Goal: Task Accomplishment & Management: Use online tool/utility

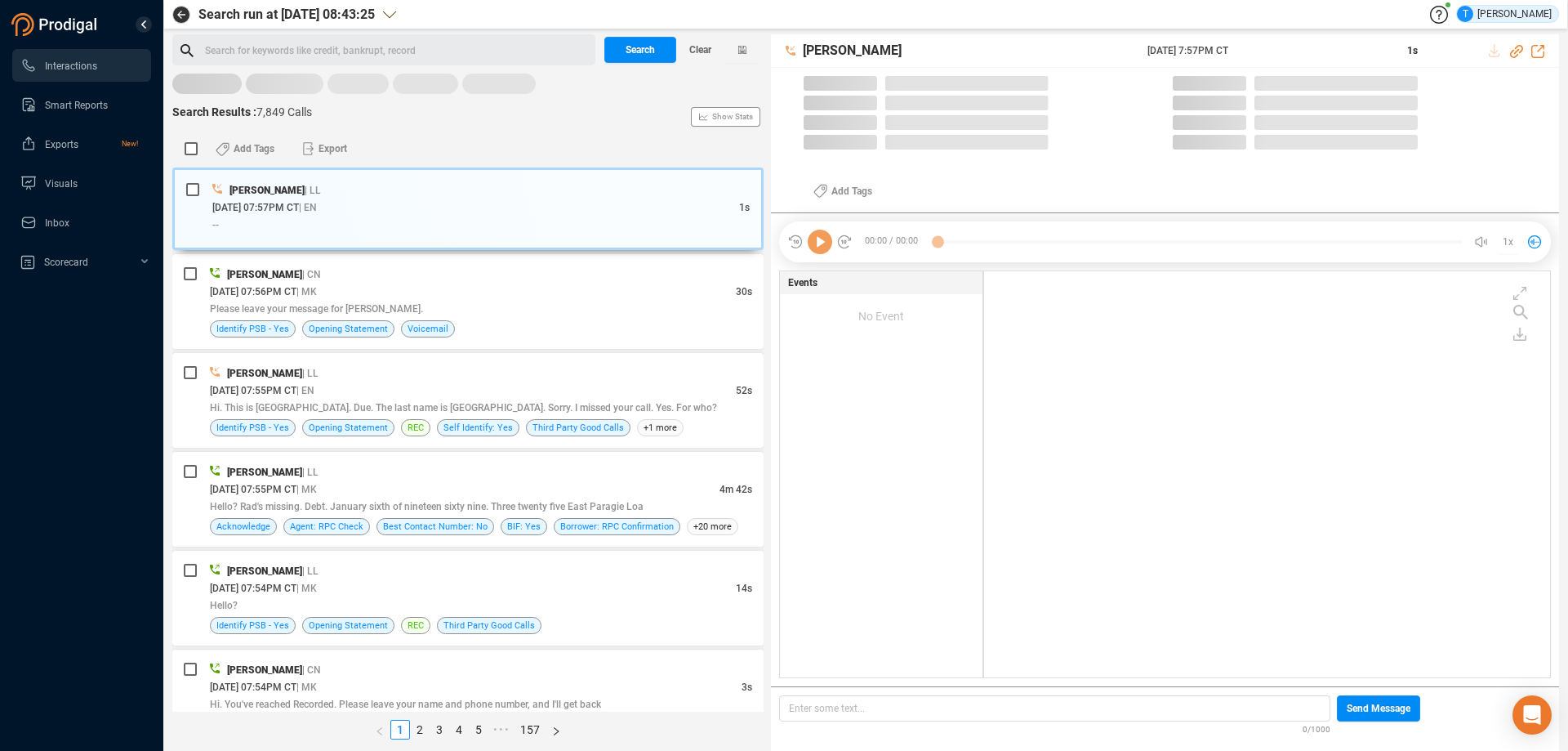
scroll to position [402, 558]
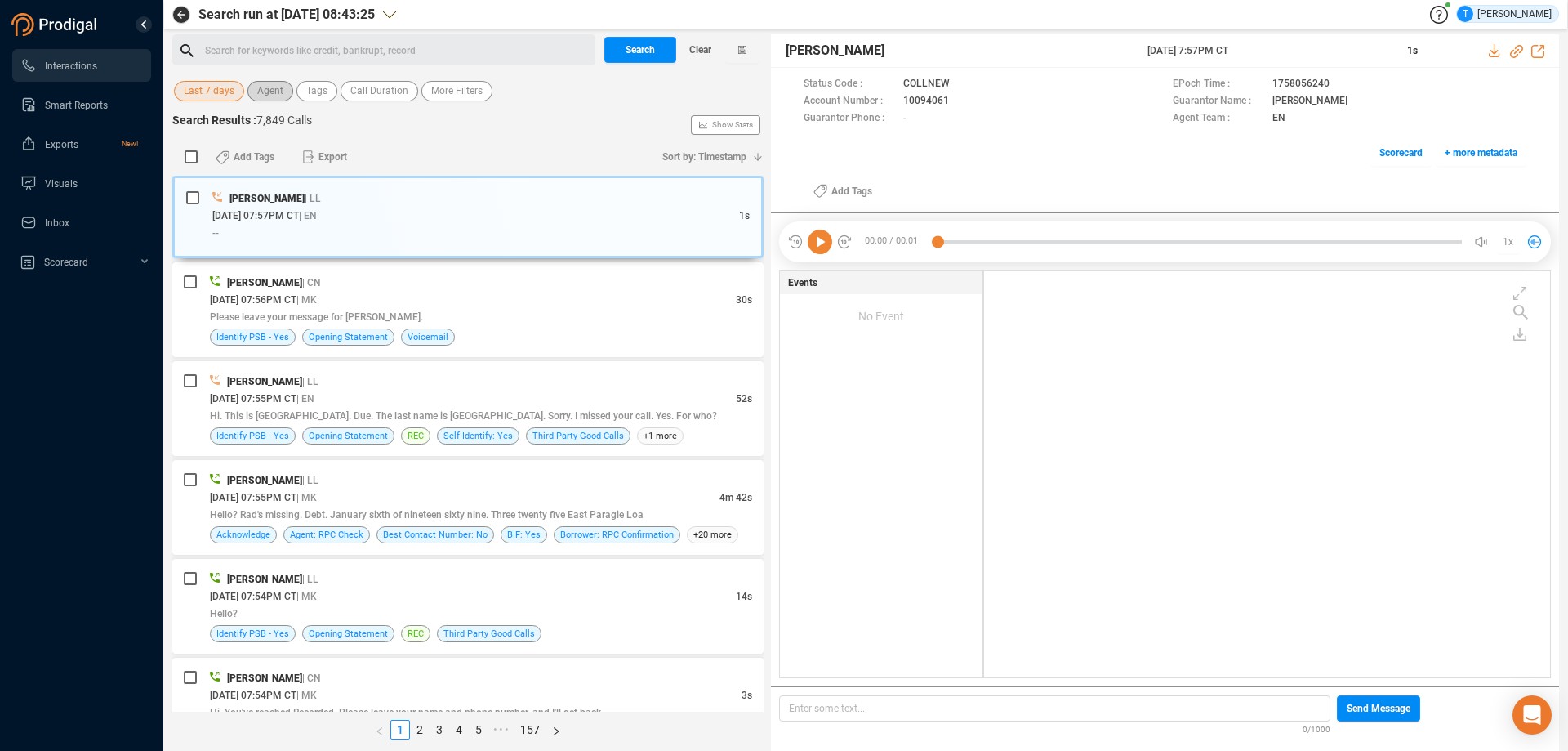
click at [265, 92] on span "Agent" at bounding box center [270, 91] width 26 height 21
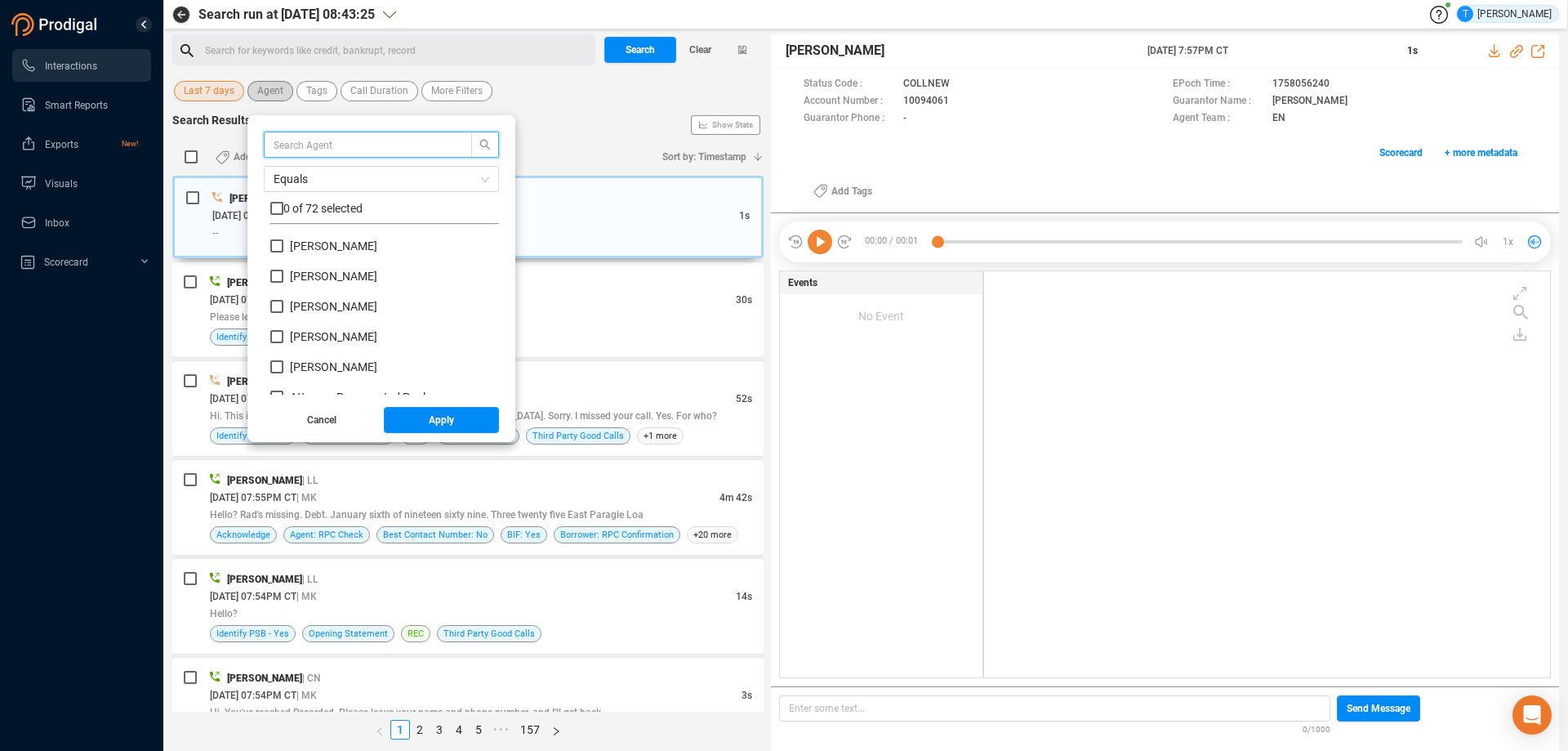
scroll to position [153, 221]
click at [337, 335] on span "[PERSON_NAME]" at bounding box center [334, 337] width 88 height 13
click at [284, 335] on input "[PERSON_NAME]" at bounding box center [277, 337] width 13 height 13
checkbox input "true"
click at [434, 420] on span "Apply" at bounding box center [441, 420] width 26 height 26
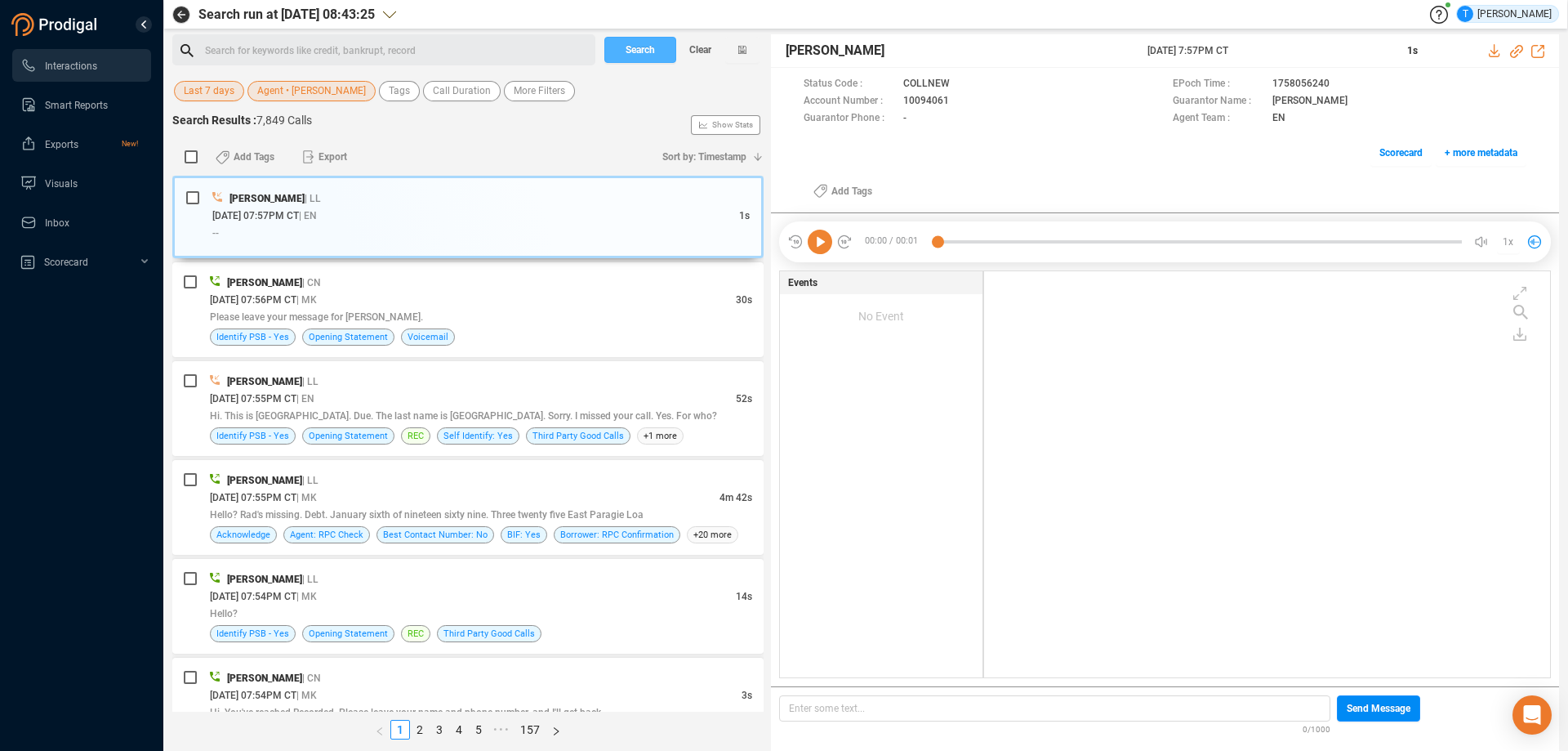
click at [644, 51] on span "Search" at bounding box center [641, 50] width 30 height 26
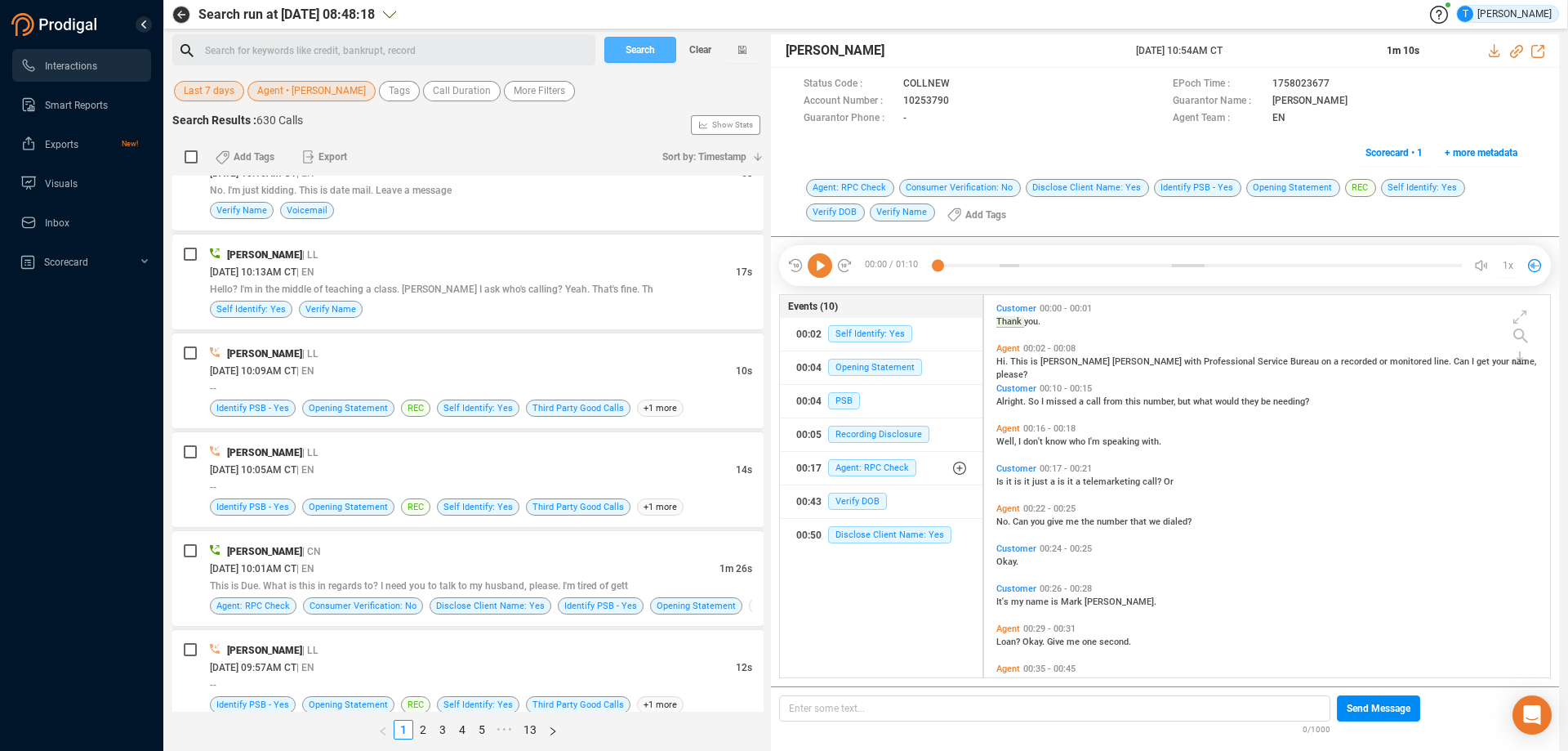
scroll to position [1144, 0]
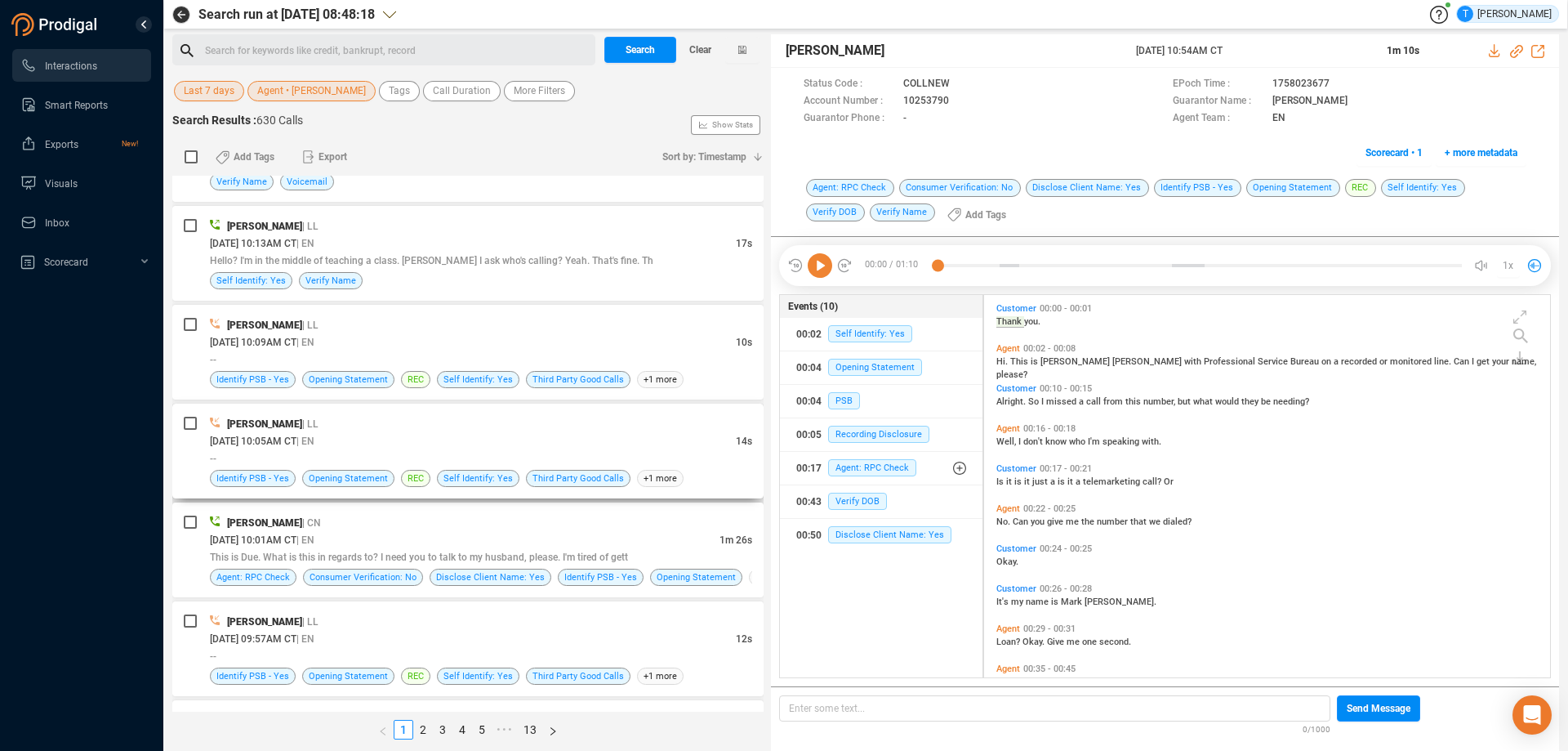
click at [470, 438] on div "[DATE] 10:05AM CT | EN" at bounding box center [473, 441] width 526 height 17
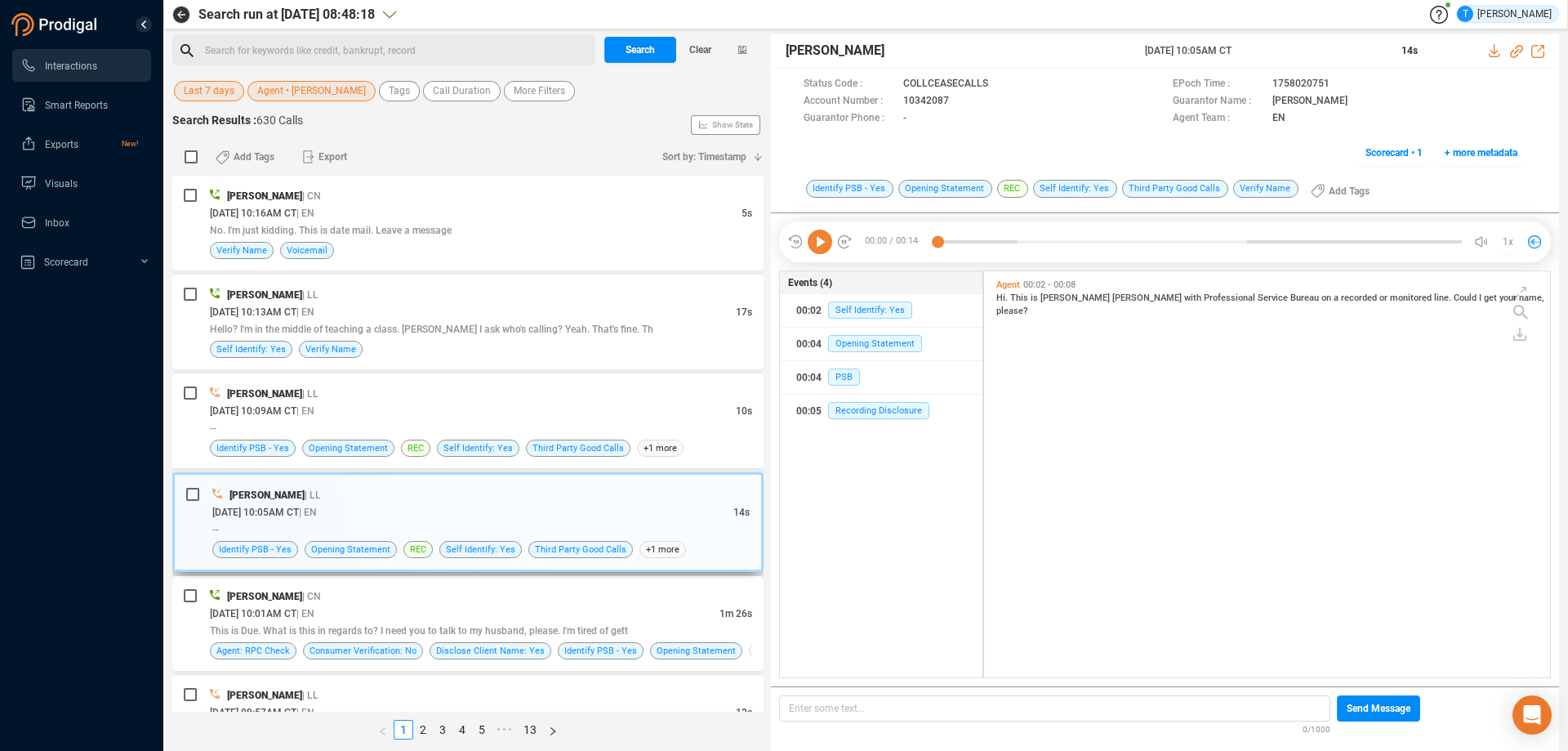
scroll to position [1139, 0]
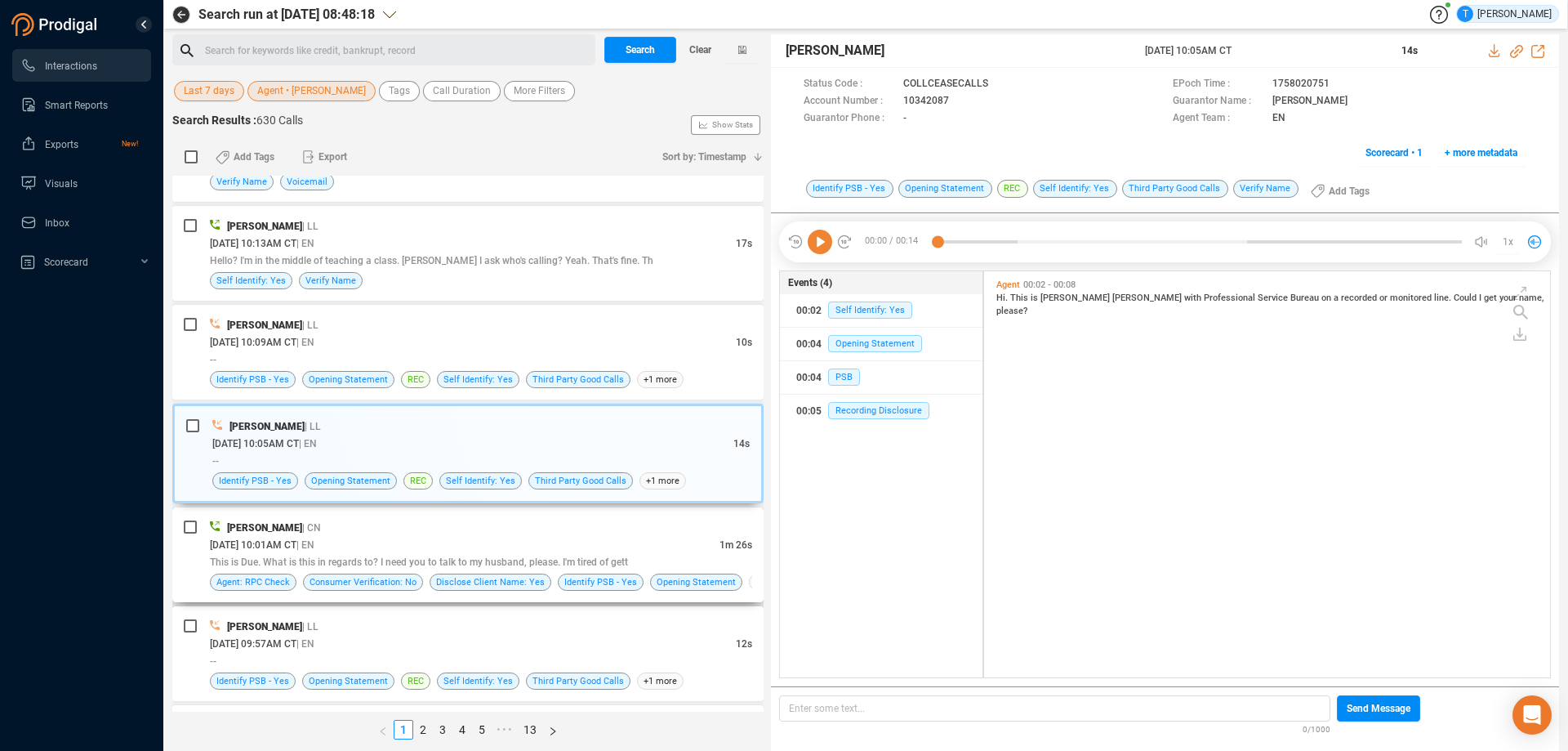
click at [551, 538] on div "[DATE] 10:01AM CT | EN" at bounding box center [465, 544] width 509 height 17
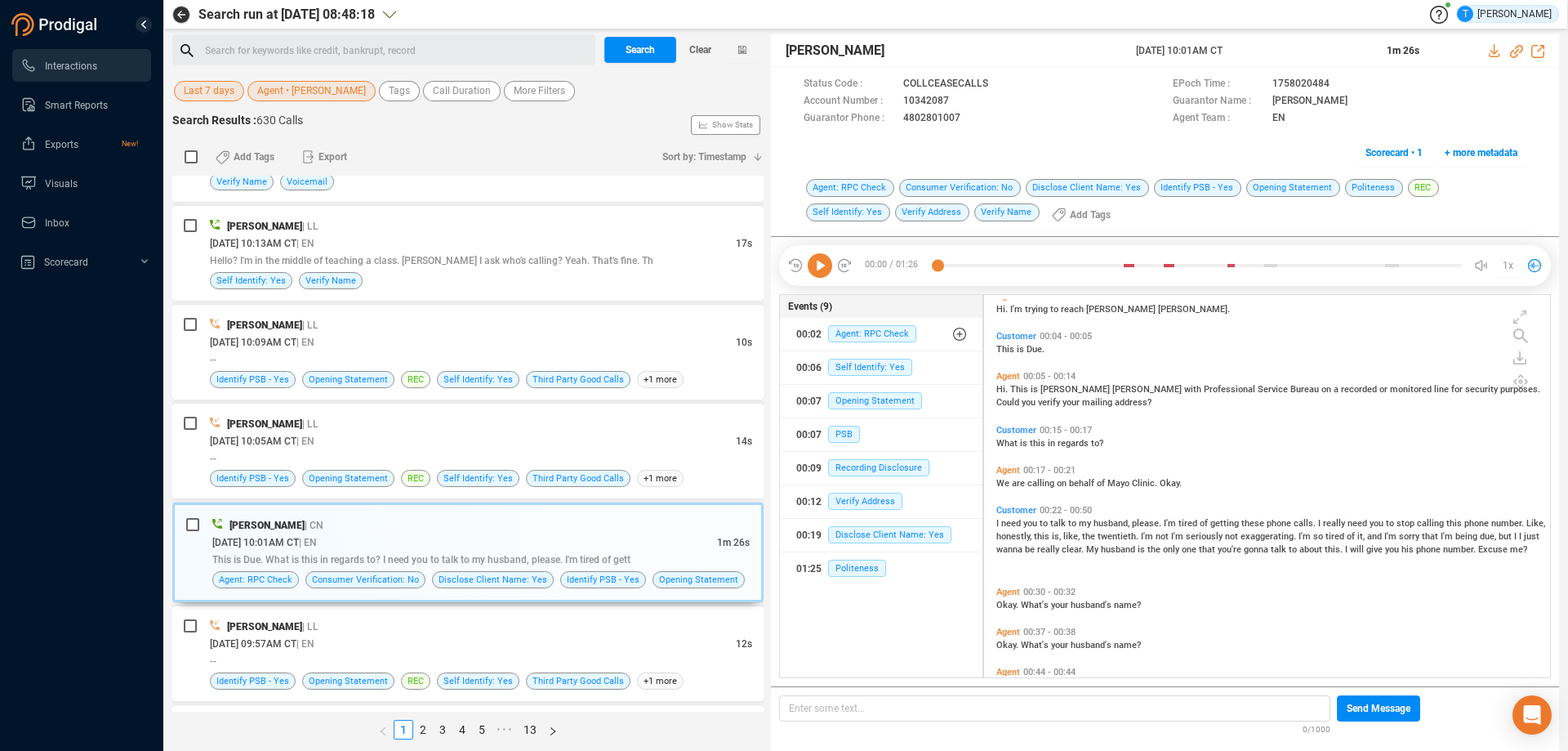
scroll to position [0, 0]
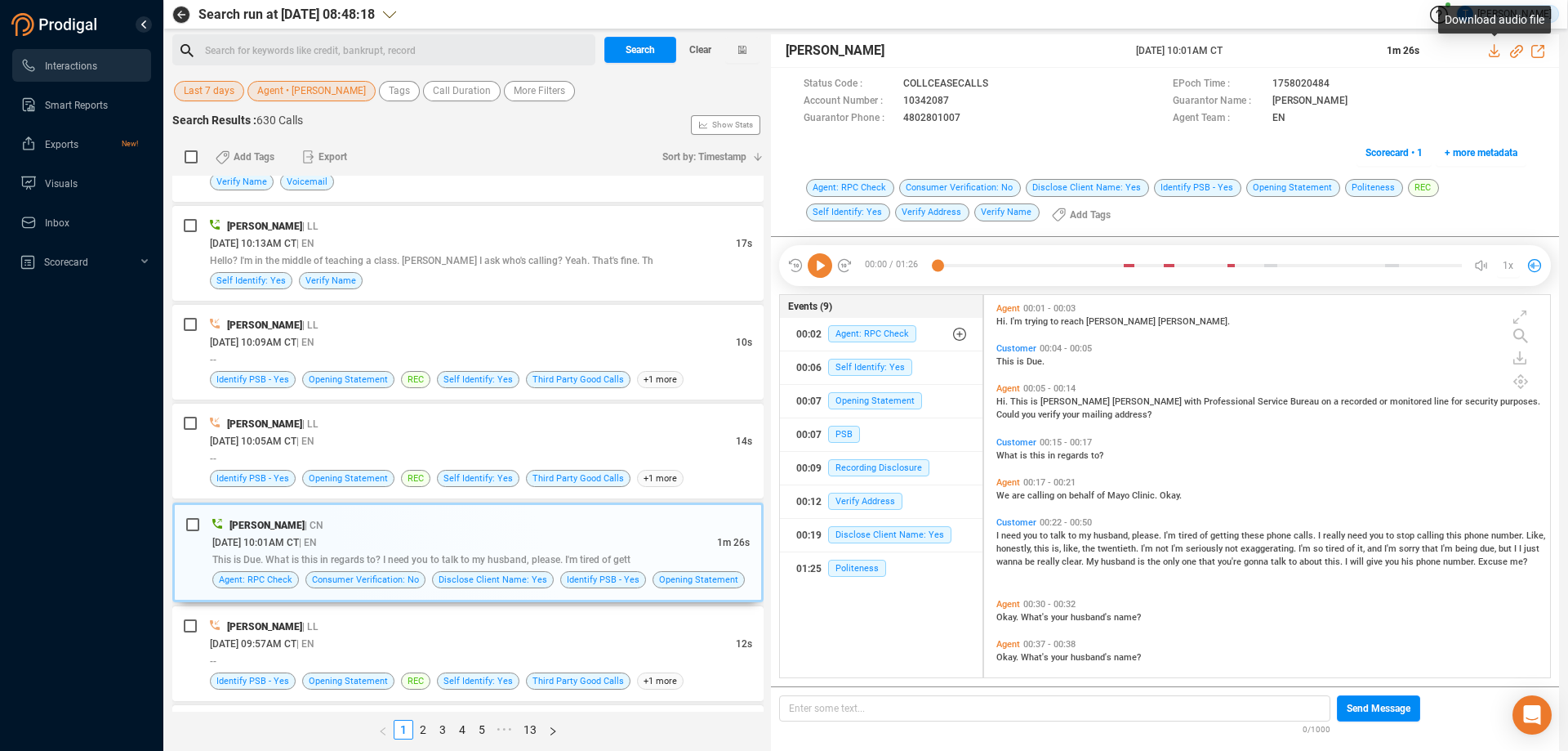
click at [1496, 52] on icon at bounding box center [1494, 50] width 11 height 13
click at [816, 265] on icon at bounding box center [820, 265] width 25 height 25
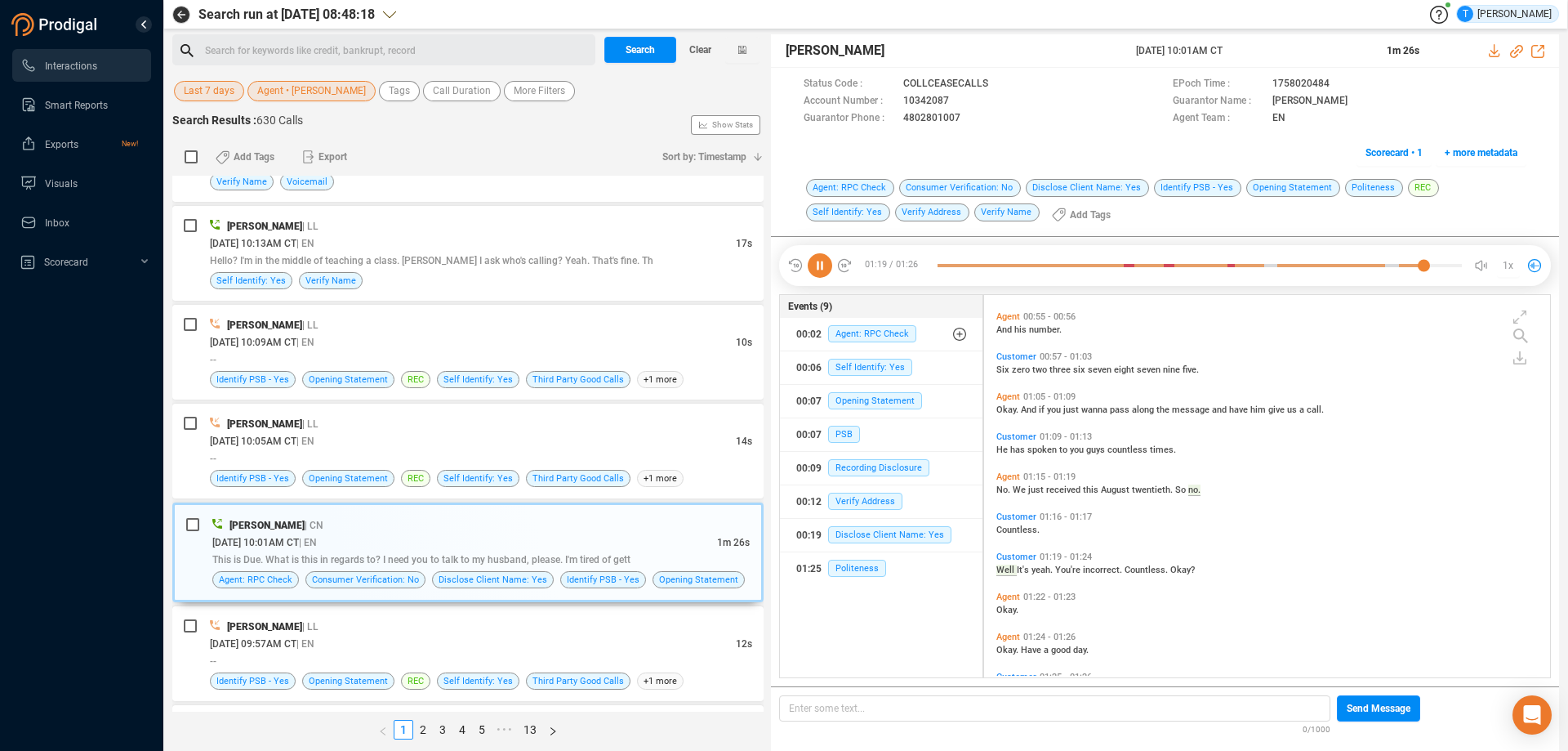
scroll to position [572, 0]
